Goal: Navigation & Orientation: Find specific page/section

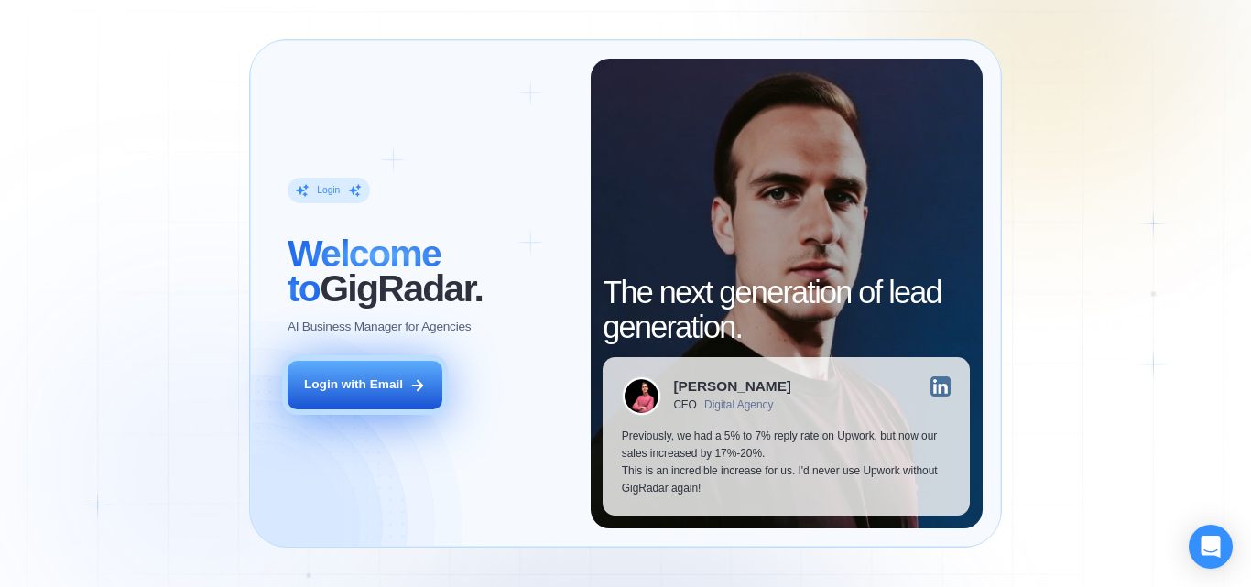
click at [346, 398] on button "Login with Email" at bounding box center [365, 385] width 155 height 49
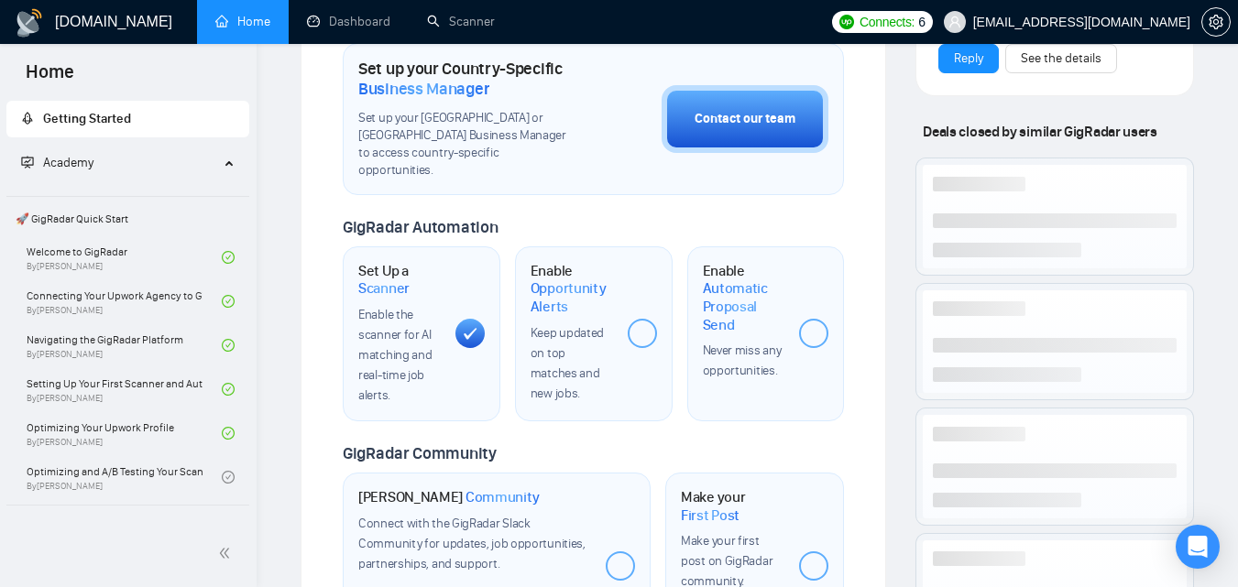
scroll to position [641, 0]
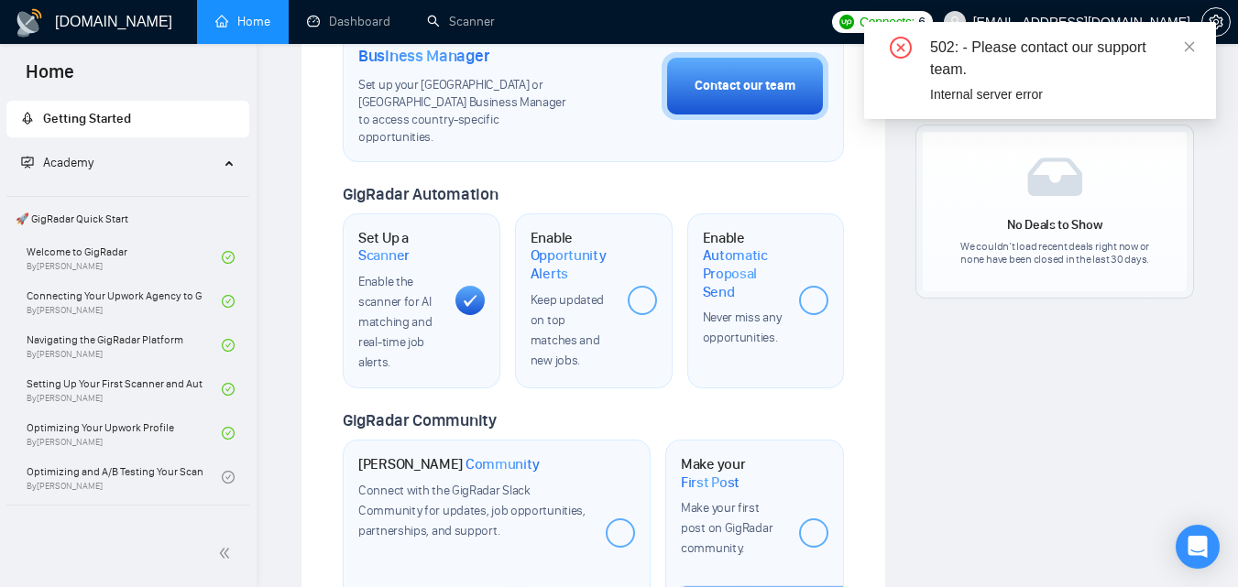
click at [1196, 49] on div "502: - Please contact our support team. Internal server error" at bounding box center [1040, 70] width 352 height 97
click at [1189, 43] on icon "close" at bounding box center [1189, 46] width 13 height 13
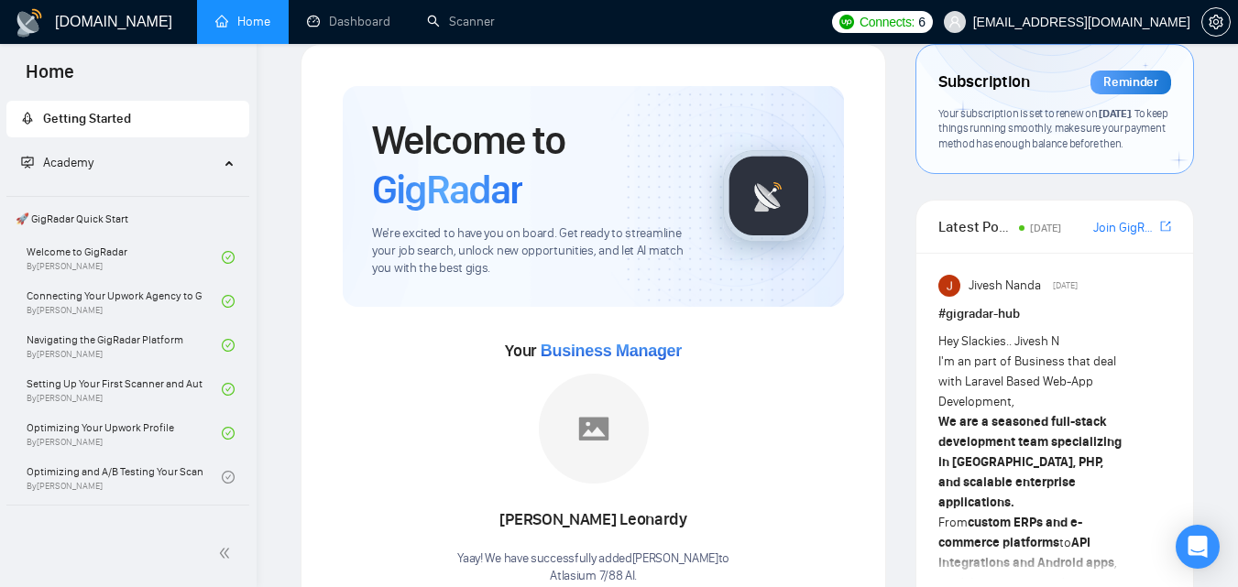
scroll to position [0, 0]
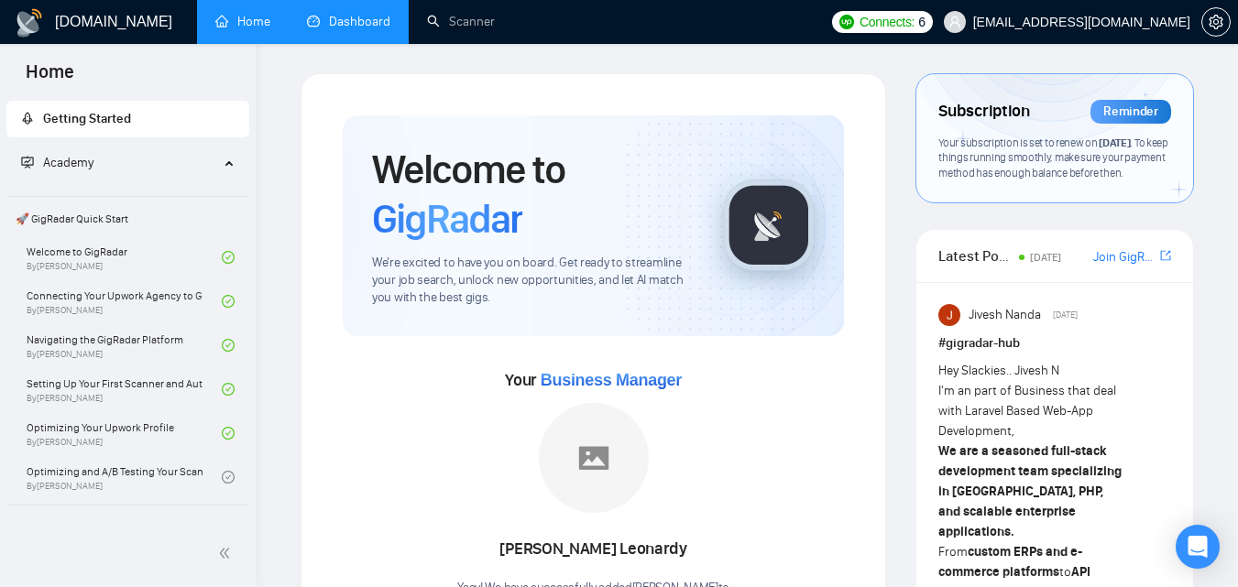
click at [335, 29] on link "Dashboard" at bounding box center [348, 22] width 83 height 16
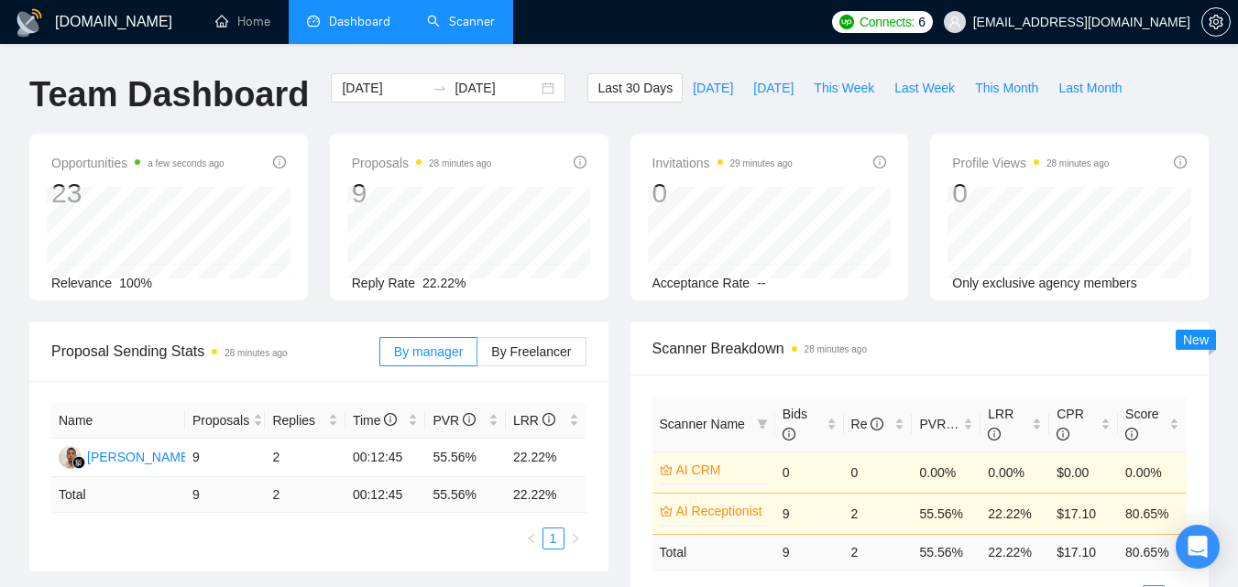
click at [438, 28] on link "Scanner" at bounding box center [461, 22] width 68 height 16
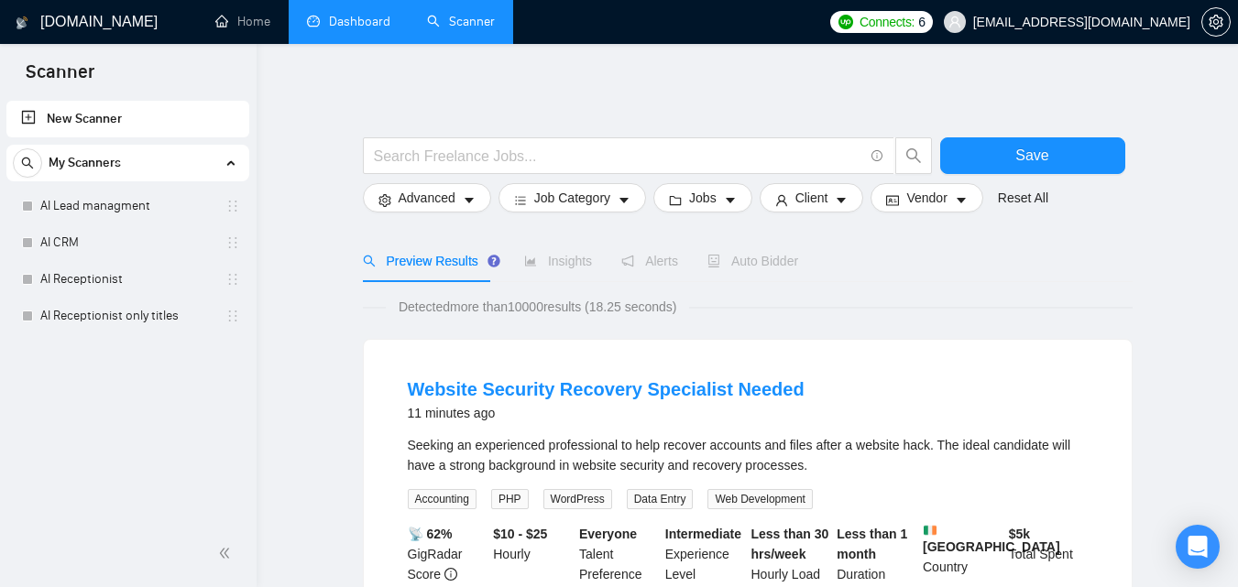
click at [336, 29] on link "Dashboard" at bounding box center [348, 22] width 83 height 16
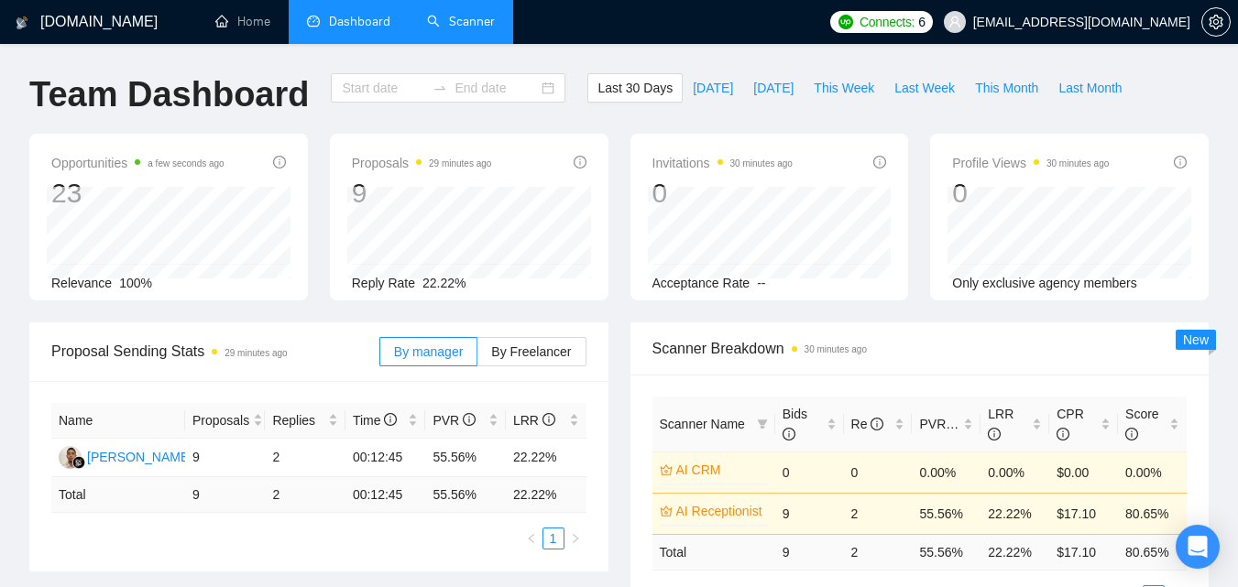
type input "[DATE]"
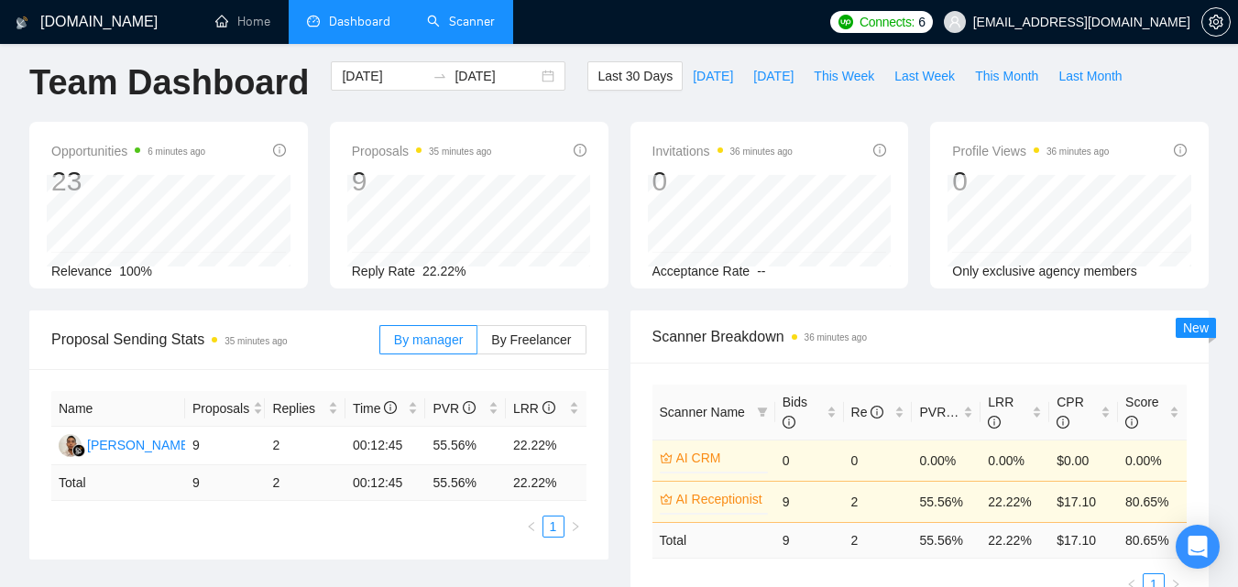
scroll to position [5, 0]
